Goal: Check status: Check status

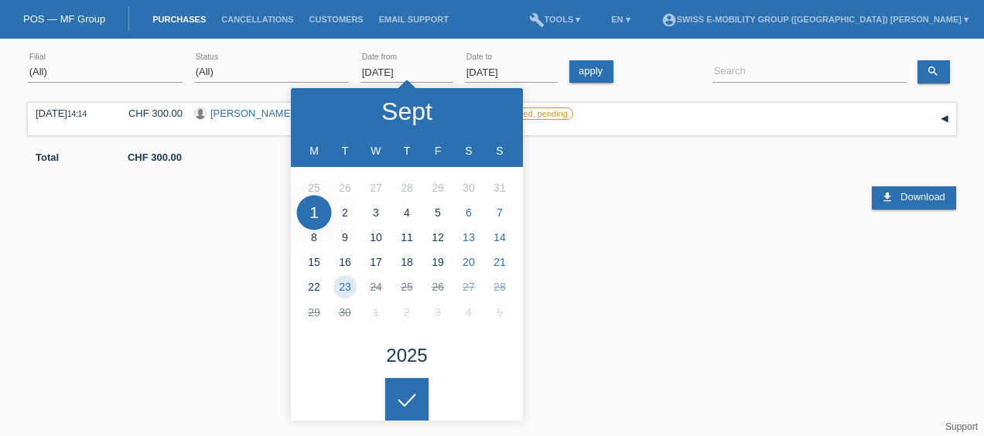
select select "ALL"
click at [623, 143] on div "Total CHF 300.00" at bounding box center [492, 151] width 928 height 23
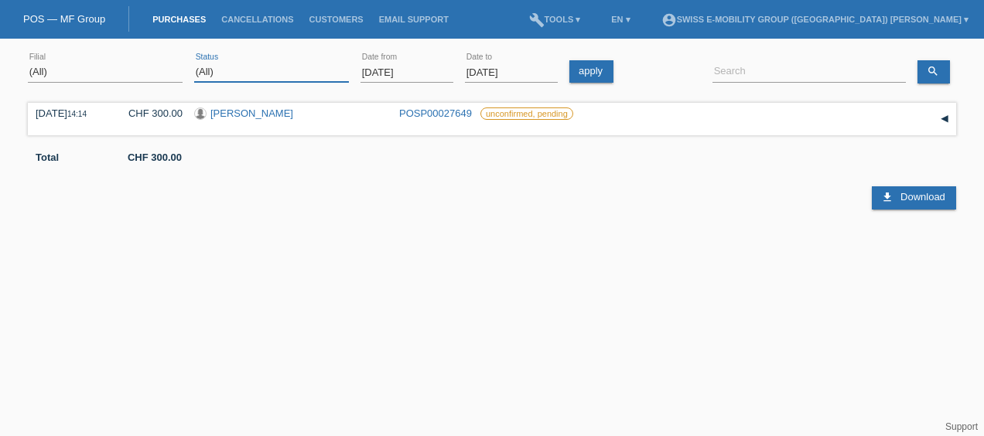
click at [262, 66] on select "(All) New Open Returned Stepped back / Cancelled Completed" at bounding box center [271, 72] width 155 height 19
click at [418, 73] on input "[DATE]" at bounding box center [406, 72] width 93 height 19
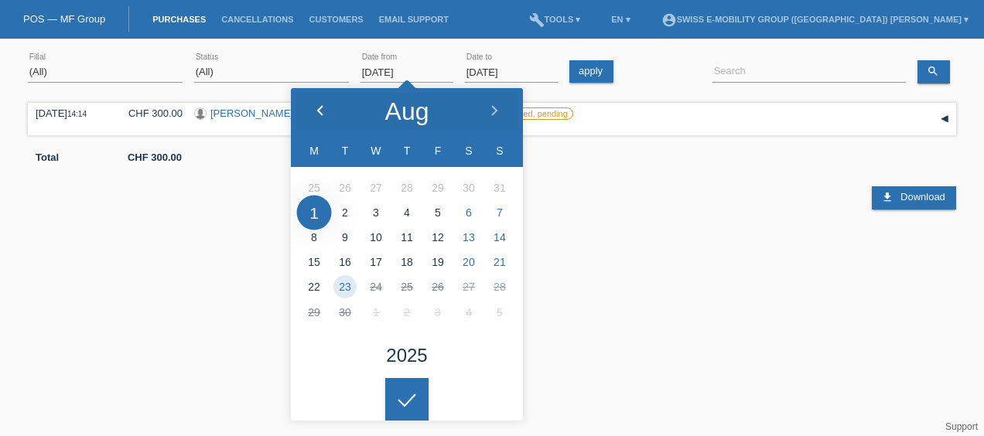
click at [324, 110] on icon at bounding box center [320, 111] width 12 height 12
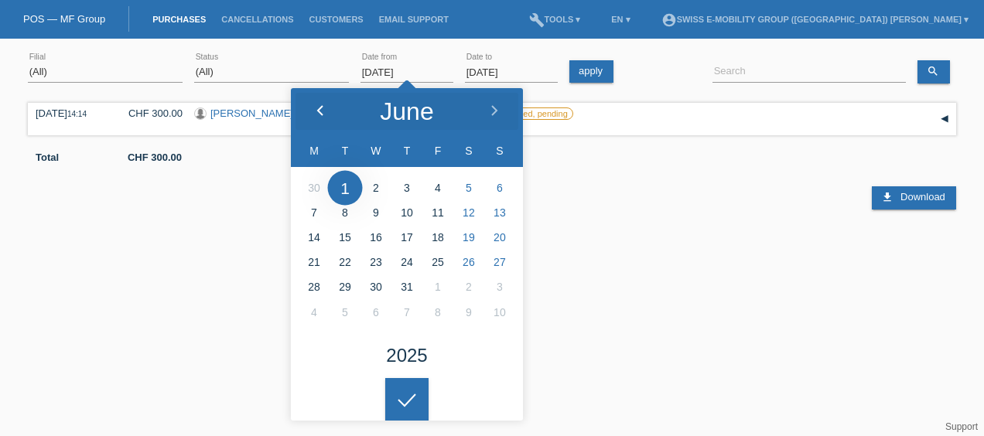
click at [324, 110] on icon at bounding box center [320, 111] width 12 height 12
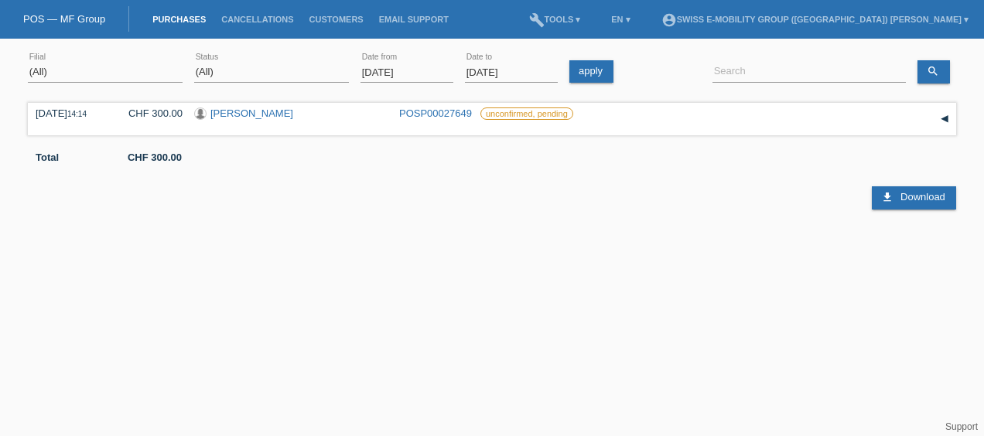
click at [407, 254] on html "You have saved the wrong login page in your bookmarks/favourites. Please do not…" at bounding box center [492, 127] width 984 height 254
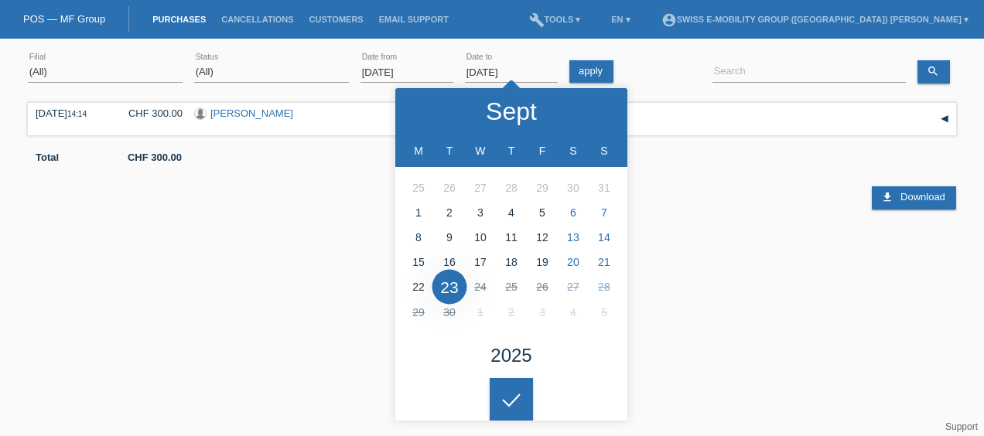
click at [520, 75] on input "[DATE]" at bounding box center [511, 72] width 93 height 19
click at [600, 105] on icon at bounding box center [599, 111] width 12 height 12
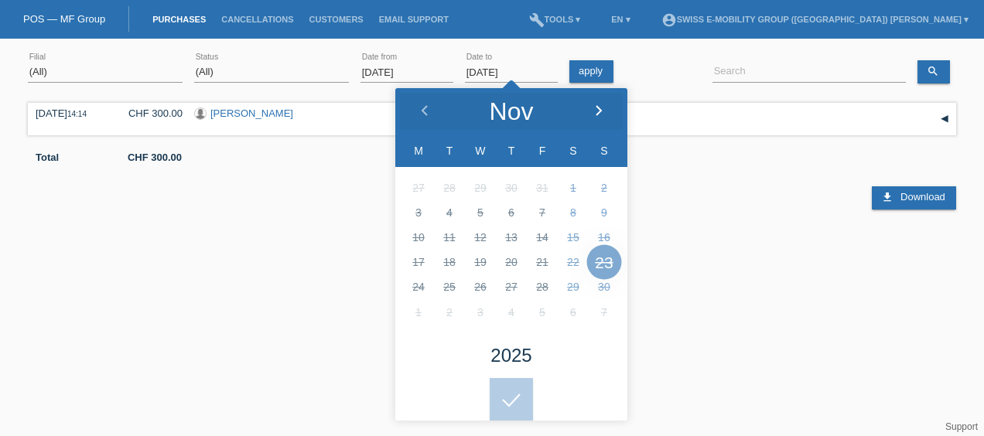
click at [600, 105] on icon at bounding box center [599, 111] width 12 height 12
click at [420, 108] on icon at bounding box center [425, 111] width 12 height 12
click at [429, 108] on icon at bounding box center [425, 111] width 12 height 12
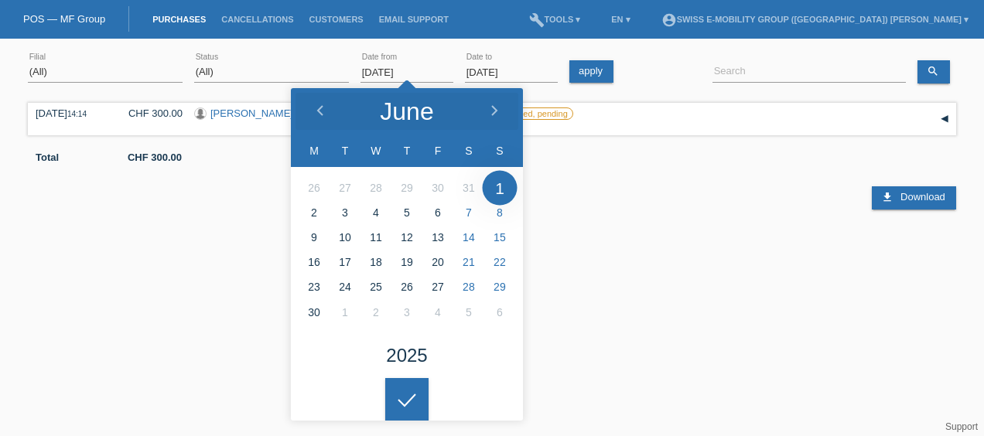
click at [415, 71] on input "[DATE]" at bounding box center [406, 72] width 93 height 19
click at [324, 107] on icon at bounding box center [320, 111] width 12 height 12
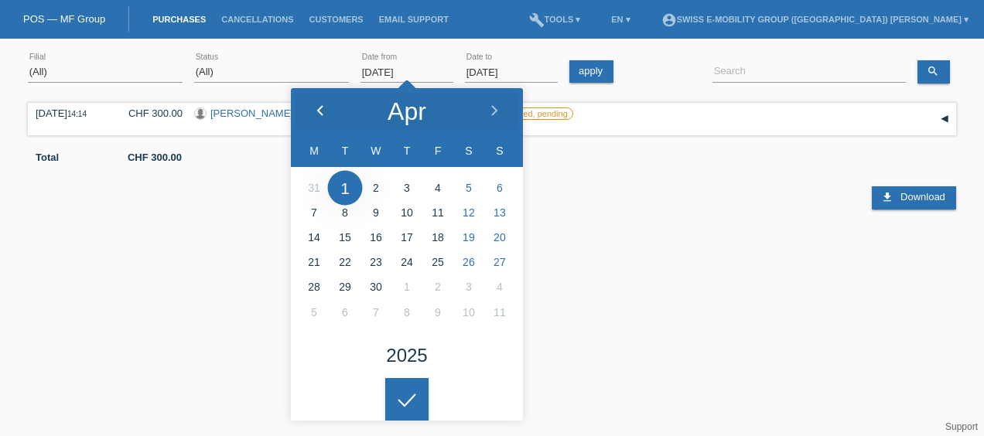
click at [324, 107] on icon at bounding box center [320, 111] width 12 height 12
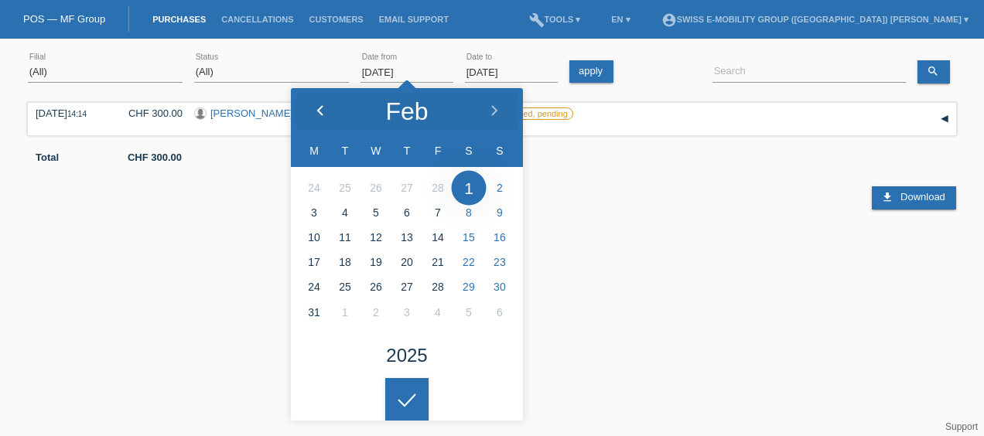
click at [324, 107] on icon at bounding box center [320, 111] width 12 height 12
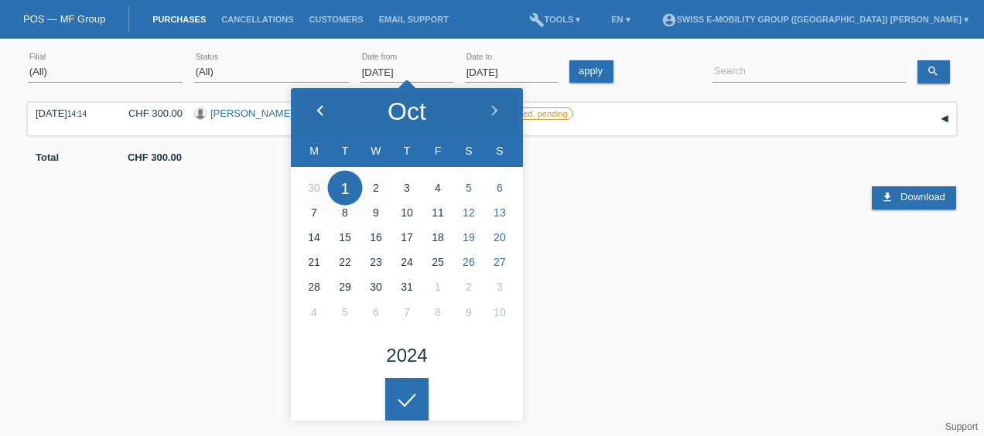
click at [324, 107] on icon at bounding box center [320, 111] width 12 height 12
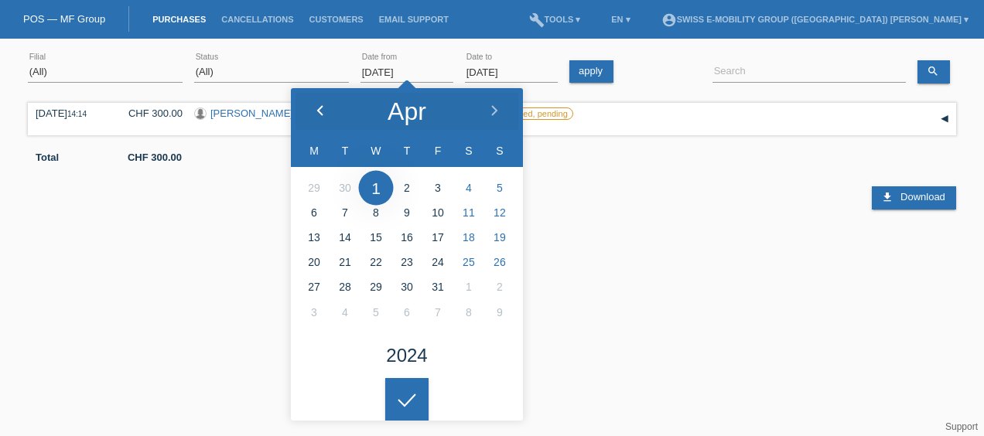
click at [324, 107] on icon at bounding box center [320, 111] width 12 height 12
click at [495, 111] on polyline at bounding box center [494, 110] width 5 height 9
click at [511, 116] on div at bounding box center [494, 111] width 58 height 46
click at [501, 111] on div at bounding box center [494, 111] width 58 height 46
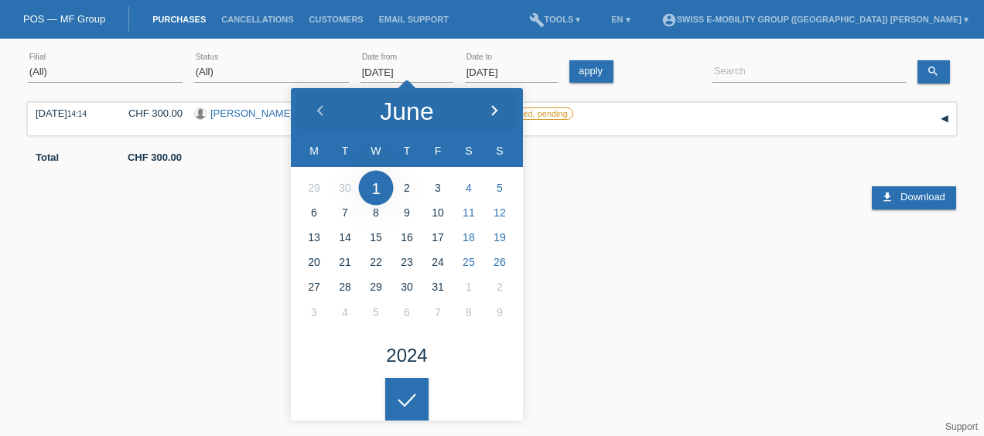
type input "[DATE]"
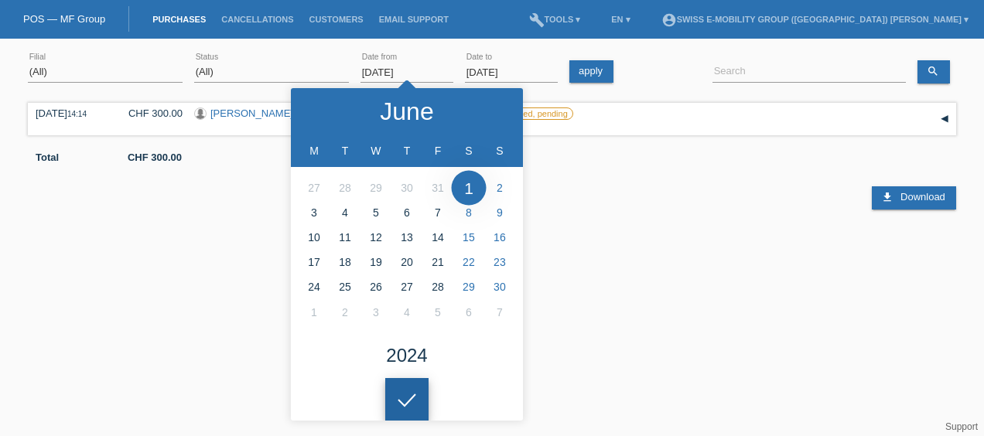
click at [399, 254] on html "You have saved the wrong login page in your bookmarks/favourites. Please do not…" at bounding box center [492, 127] width 984 height 254
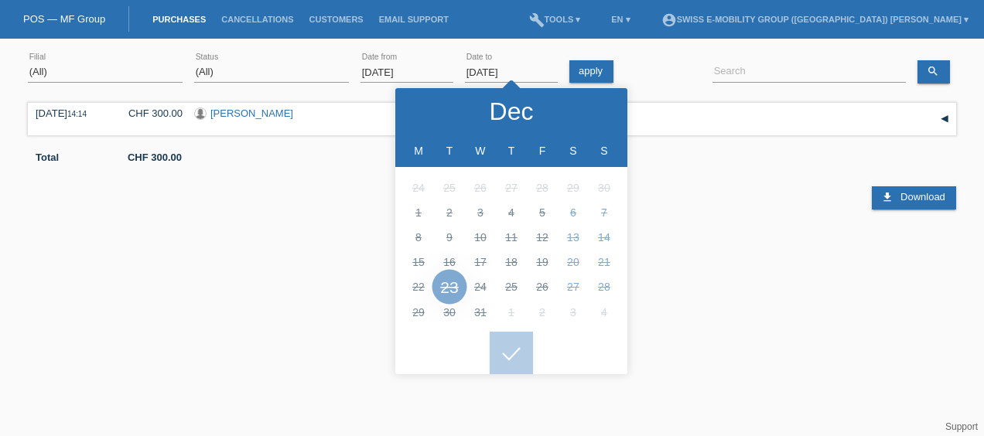
click at [503, 63] on input "[DATE]" at bounding box center [511, 72] width 93 height 19
click at [421, 111] on icon at bounding box center [425, 111] width 12 height 12
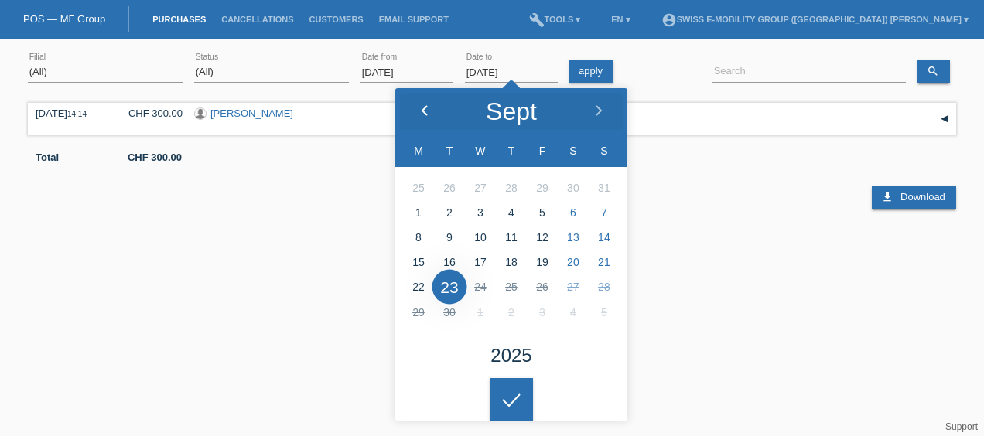
click at [421, 111] on icon at bounding box center [425, 111] width 12 height 12
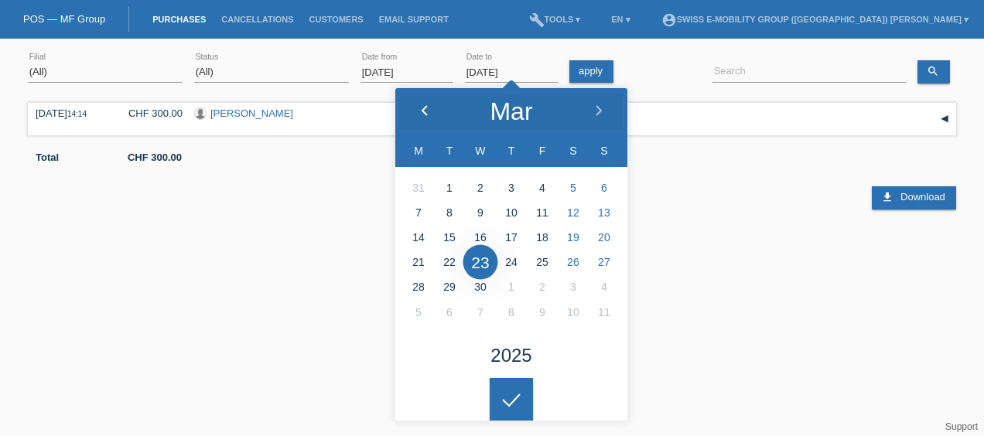
click at [421, 111] on icon at bounding box center [425, 111] width 12 height 12
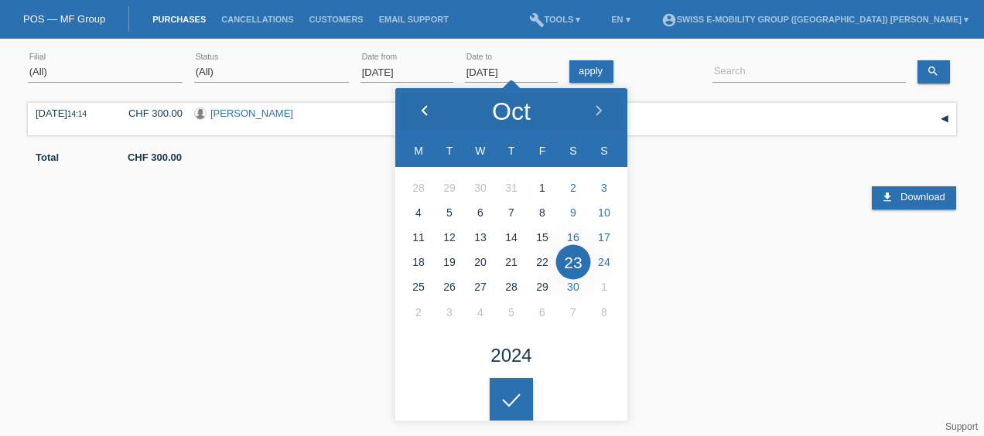
click at [421, 111] on icon at bounding box center [425, 111] width 12 height 12
click at [600, 108] on polyline at bounding box center [598, 110] width 5 height 9
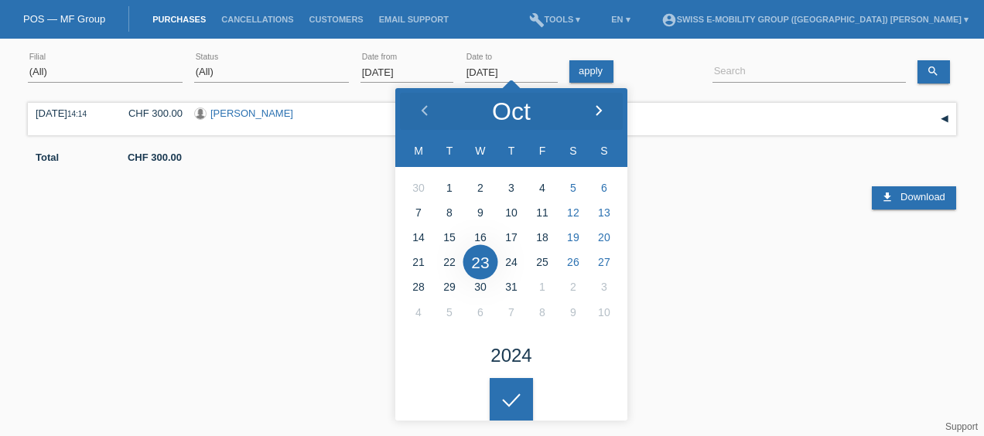
click at [600, 108] on polyline at bounding box center [598, 110] width 5 height 9
type input "[DATE]"
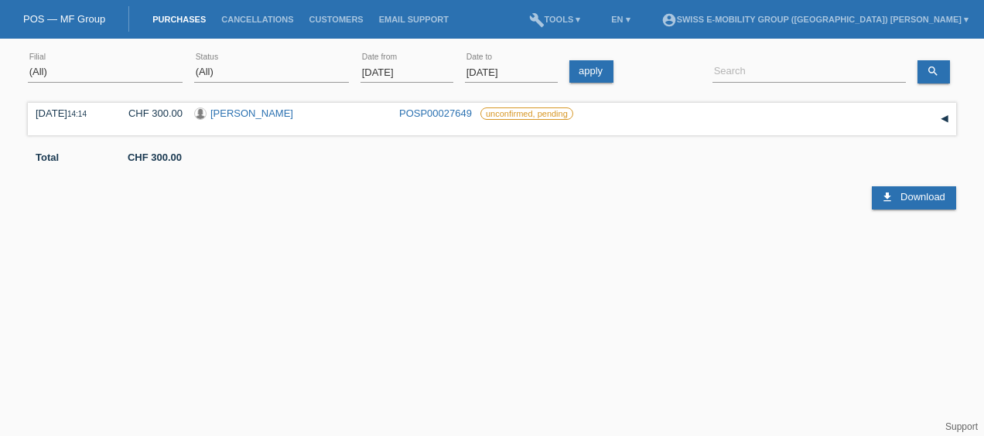
click at [513, 395] on icon at bounding box center [511, 388] width 25 height 14
click at [513, 254] on html "You have saved the wrong login page in your bookmarks/favourites. Please do not…" at bounding box center [492, 127] width 984 height 254
click at [938, 73] on icon "search" at bounding box center [933, 71] width 12 height 12
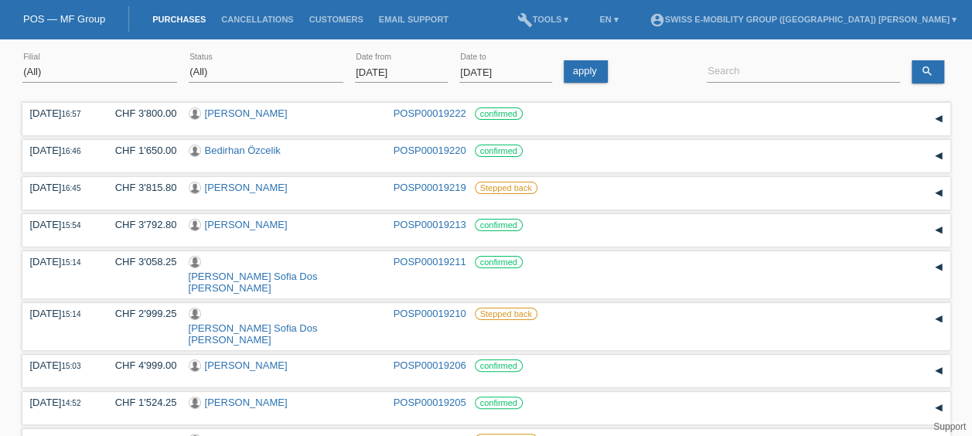
scroll to position [236, 0]
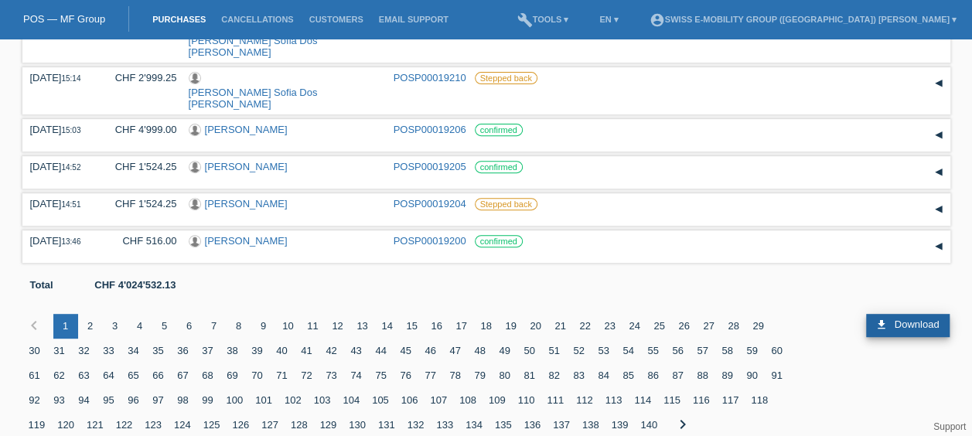
click at [898, 319] on span "Download" at bounding box center [917, 325] width 45 height 12
